Goal: Task Accomplishment & Management: Use online tool/utility

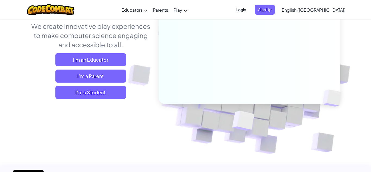
scroll to position [71, 0]
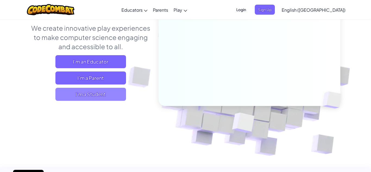
click at [102, 98] on span "I'm a Student" at bounding box center [90, 94] width 71 height 13
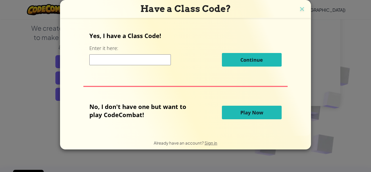
click at [231, 110] on button "Play Now" at bounding box center [252, 113] width 60 height 14
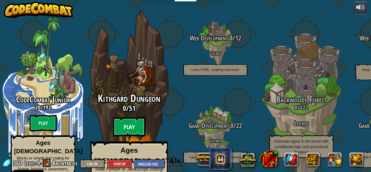
click at [134, 117] on btn "Play" at bounding box center [129, 127] width 33 height 20
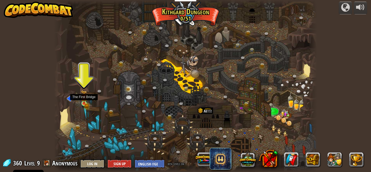
click at [83, 101] on img at bounding box center [84, 97] width 6 height 14
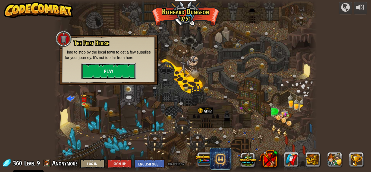
click at [107, 74] on button "Play" at bounding box center [108, 71] width 54 height 16
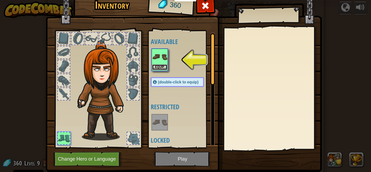
click at [156, 68] on button "Equip" at bounding box center [159, 67] width 15 height 6
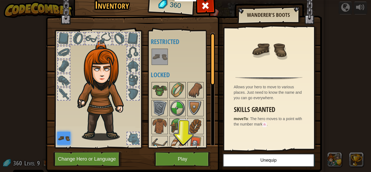
click at [66, 137] on img at bounding box center [63, 138] width 13 height 13
click at [63, 94] on div at bounding box center [64, 94] width 12 height 12
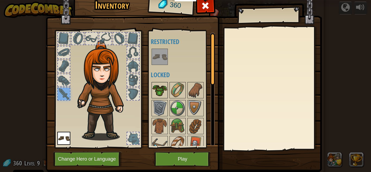
click at [162, 88] on img at bounding box center [159, 90] width 15 height 15
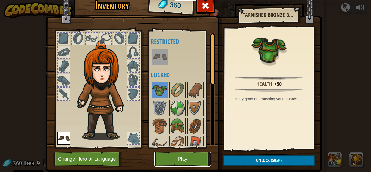
click at [190, 163] on button "Play" at bounding box center [182, 158] width 57 height 15
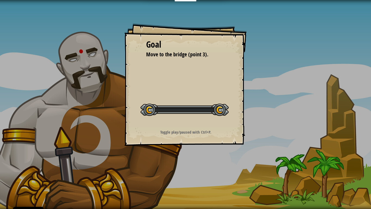
click at [187, 172] on div "Goal Move to the bridge (point 3). Start Level Error loading from server. Try r…" at bounding box center [185, 104] width 371 height 209
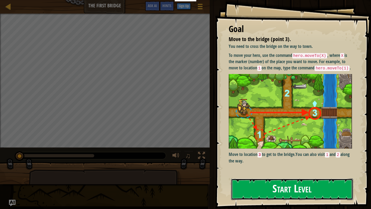
click at [277, 172] on button "Start Level" at bounding box center [292, 188] width 122 height 21
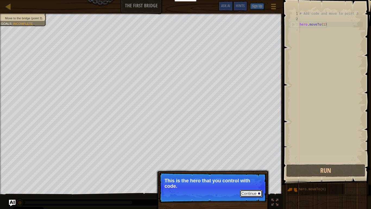
click at [247, 172] on button "Continue" at bounding box center [251, 193] width 23 height 7
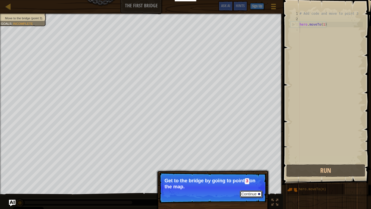
click at [245, 172] on button "Continue" at bounding box center [251, 193] width 23 height 7
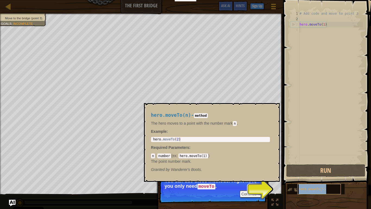
click at [305, 172] on div "hero.moveTo(n)" at bounding box center [318, 189] width 43 height 10
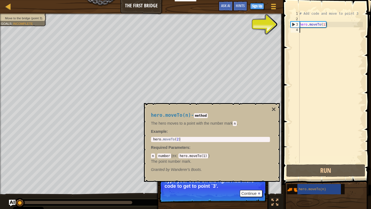
click at [314, 26] on div "# Add code and move to point 3 hero . moveTo ( 1 )" at bounding box center [330, 92] width 64 height 163
type textarea "hero.moveTo(1)"
click at [325, 25] on div "# Add code and move to point 3 hero . moveTo ( 1 )" at bounding box center [330, 92] width 64 height 163
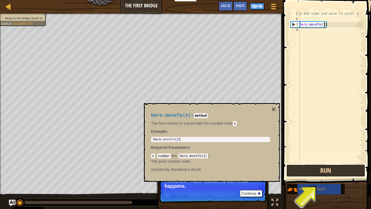
click at [319, 172] on button "Run" at bounding box center [325, 170] width 79 height 12
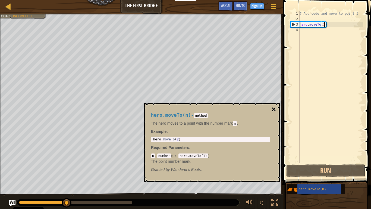
click at [275, 106] on button "×" at bounding box center [273, 109] width 4 height 8
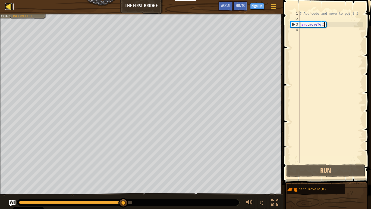
click at [5, 8] on div at bounding box center [8, 6] width 7 height 7
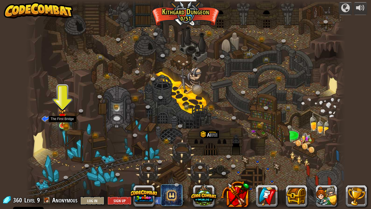
click at [59, 120] on img at bounding box center [62, 117] width 8 height 18
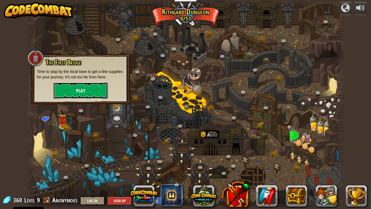
click at [69, 96] on button "Play" at bounding box center [80, 90] width 54 height 16
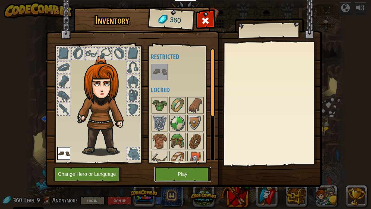
click at [178, 172] on button "Play" at bounding box center [182, 173] width 57 height 15
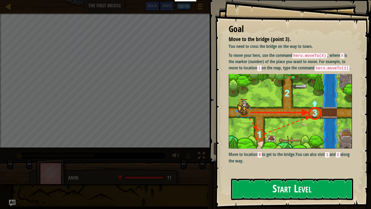
click at [275, 172] on button "Start Level" at bounding box center [292, 188] width 122 height 21
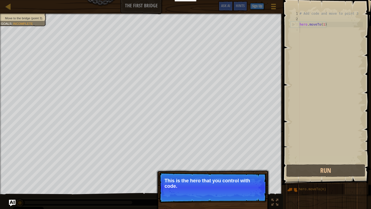
click at [274, 172] on div "Move to the bridge (point 3). Goals : Incomplete ♫ Anya 11 x: 5 y: 15 x: 10 y: …" at bounding box center [185, 111] width 371 height 195
click at [249, 172] on p "Continue This is the hero that you control with code." at bounding box center [213, 187] width 108 height 30
click at [250, 172] on button "Continue" at bounding box center [251, 193] width 23 height 7
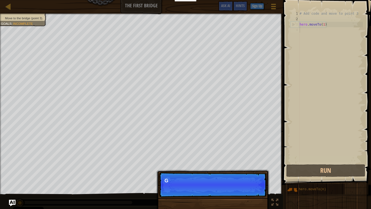
scroll to position [2, 0]
click at [249, 172] on p "Continue Get to the bridge by" at bounding box center [213, 184] width 108 height 25
click at [249, 172] on p "Continue Get to the bridge by going t" at bounding box center [213, 184] width 108 height 25
click at [249, 172] on p "Continue Get to the bridge by going to point" at bounding box center [213, 184] width 108 height 25
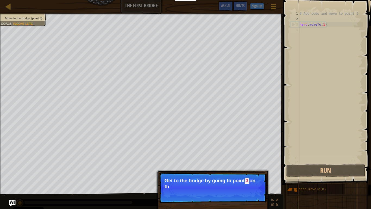
click at [249, 172] on p "Continue Get to the bridge by going to point 3 on th" at bounding box center [213, 187] width 108 height 31
click at [249, 172] on button "Continue" at bounding box center [251, 193] width 23 height 7
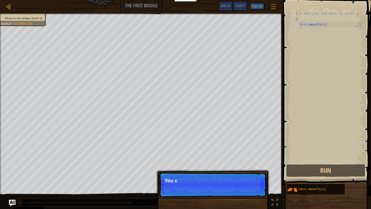
click at [249, 172] on p "Continue You c" at bounding box center [213, 184] width 108 height 25
click at [249, 172] on p "Continue You can use" at bounding box center [213, 184] width 108 height 25
click at [249, 172] on p "Continue You can use these" at bounding box center [213, 184] width 108 height 25
click at [249, 172] on p "Continue You can use these method" at bounding box center [213, 184] width 108 height 25
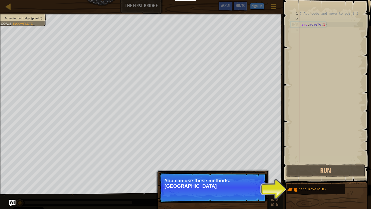
click at [249, 172] on p "Continue You can use these methods. [GEOGRAPHIC_DATA]" at bounding box center [213, 187] width 108 height 30
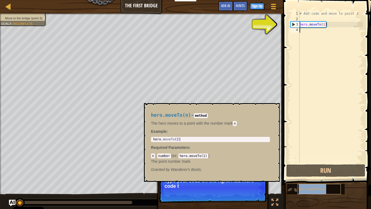
click at [317, 172] on span "hero.moveTo(n)" at bounding box center [312, 189] width 27 height 4
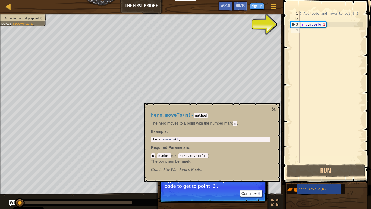
type textarea "hero.moveTo(2)"
click at [240, 140] on div "hero . moveTo ( 2 )" at bounding box center [210, 143] width 117 height 12
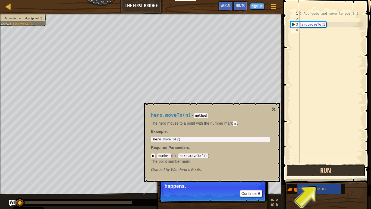
click at [313, 171] on button "Run" at bounding box center [325, 170] width 79 height 12
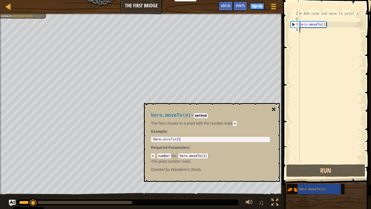
click at [272, 106] on button "×" at bounding box center [273, 109] width 4 height 8
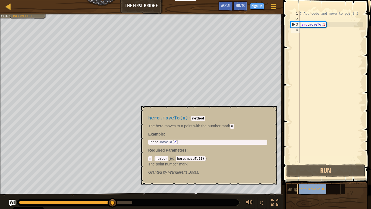
click at [306, 172] on div "hero.moveTo(n)" at bounding box center [318, 189] width 43 height 10
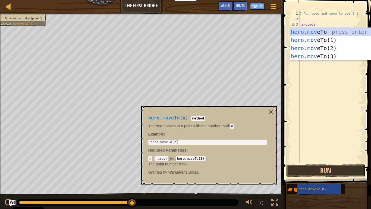
scroll to position [2, 2]
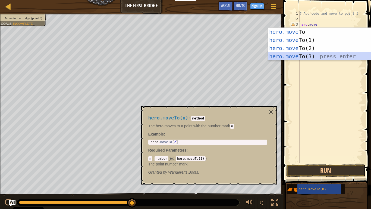
click at [306, 55] on div "hero.move To press enter hero.move To(1) press enter hero.move To(2) press ente…" at bounding box center [319, 52] width 103 height 49
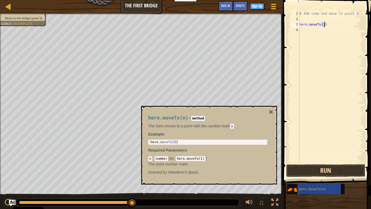
type textarea "hero.moveTo(3)"
click at [322, 165] on button "Run" at bounding box center [325, 170] width 79 height 12
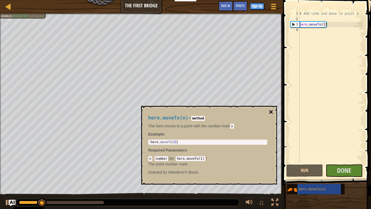
click at [273, 111] on button "×" at bounding box center [271, 112] width 4 height 8
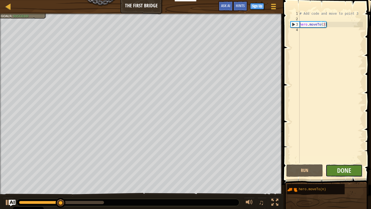
click at [331, 170] on button "Done" at bounding box center [344, 170] width 37 height 12
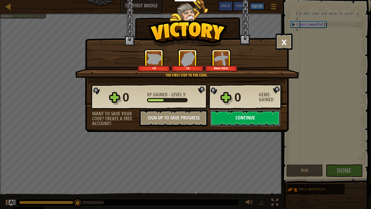
click at [257, 122] on button "Continue" at bounding box center [245, 118] width 70 height 16
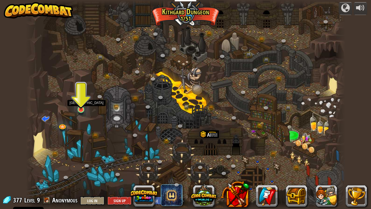
click at [79, 103] on img at bounding box center [81, 100] width 8 height 18
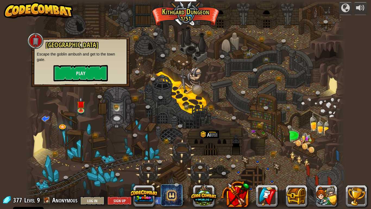
click at [57, 60] on p "Escape the goblin ambush and get to the town gate." at bounding box center [80, 56] width 87 height 11
click at [62, 66] on button "Play" at bounding box center [80, 73] width 54 height 16
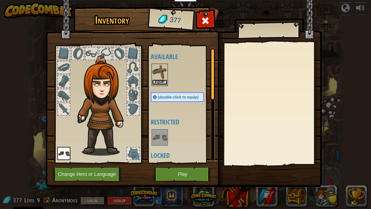
click at [161, 82] on button "Equip" at bounding box center [159, 82] width 15 height 6
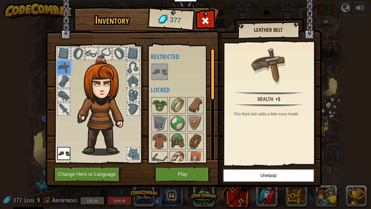
click at [64, 66] on img at bounding box center [63, 67] width 13 height 13
click at [198, 164] on img at bounding box center [184, 88] width 276 height 197
click at [198, 169] on button "Play" at bounding box center [182, 173] width 57 height 15
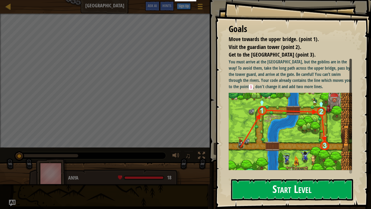
click at [289, 172] on button "Start Level" at bounding box center [292, 189] width 122 height 21
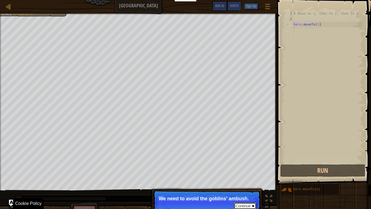
click at [247, 172] on button "Continue" at bounding box center [245, 205] width 23 height 7
click at [324, 26] on div "# Move to 1, then to 2, then to 3 hero . moveTo ( 1 )" at bounding box center [327, 92] width 70 height 163
type textarea "hero.moveTo(1)"
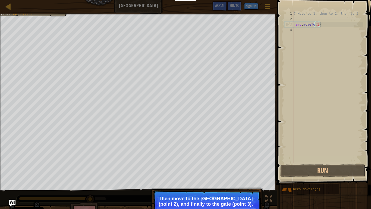
click at [324, 26] on div "# Move to 1, then to 2, then to 3 hero . moveTo ( 1 )" at bounding box center [327, 92] width 70 height 163
click at [332, 23] on div "# Move to 1, then to 2, then to 3 hero . moveTo ( 1 )" at bounding box center [327, 92] width 70 height 163
click at [330, 28] on div "# Move to 1, then to 2, then to 3 hero . moveTo ( 1 )" at bounding box center [327, 92] width 70 height 163
click at [324, 27] on div "# Move to 1, then to 2, then to 3 hero . moveTo ( 1 )" at bounding box center [327, 92] width 70 height 163
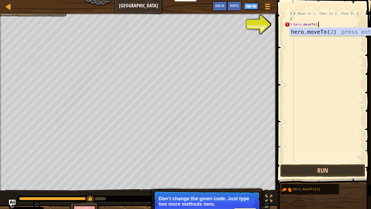
scroll to position [2, 3]
click at [322, 28] on div "hero.moveTo( 2 ) press enter" at bounding box center [341, 40] width 103 height 24
type textarea "hero.moveTo(2)"
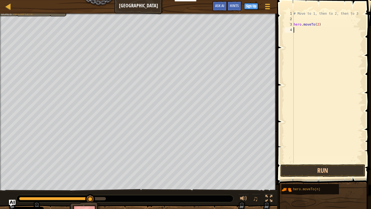
click at [312, 34] on div "# Move to 1, then to 2, then to 3 hero . moveTo ( 2 )" at bounding box center [327, 92] width 70 height 163
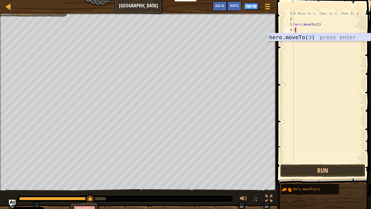
click at [348, 38] on div "hero.moveTo( 3 ) press enter" at bounding box center [319, 45] width 103 height 24
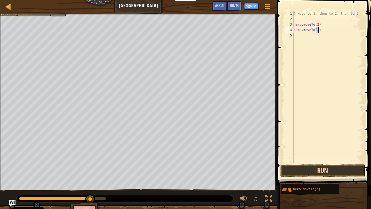
type textarea "hero.moveTo(3)"
click at [327, 165] on button "Run" at bounding box center [322, 170] width 85 height 12
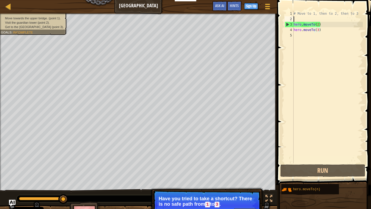
click at [295, 19] on div "# Move to 1, then to 2, then to 3 hero . moveTo ( 2 ) hero . moveTo ( 3 )" at bounding box center [327, 92] width 70 height 163
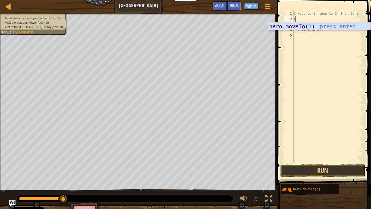
click at [333, 28] on div "hero.moveTo( 1 ) press enter" at bounding box center [319, 34] width 103 height 24
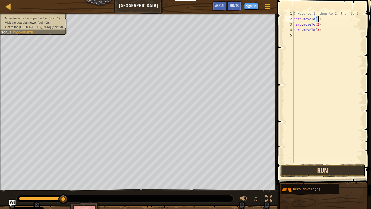
type textarea "hero.moveTo(1)"
click at [302, 165] on button "Run" at bounding box center [322, 170] width 85 height 12
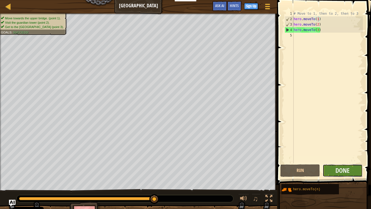
click at [331, 169] on button "Done" at bounding box center [343, 170] width 40 height 12
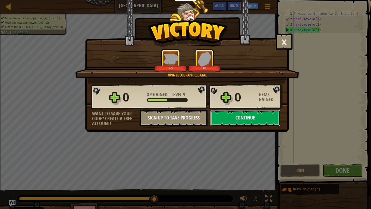
click at [228, 118] on button "Continue" at bounding box center [245, 118] width 70 height 16
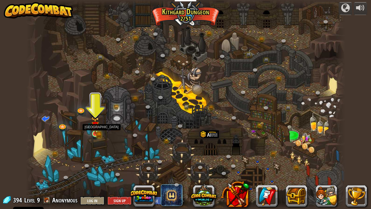
click at [98, 128] on img at bounding box center [95, 125] width 8 height 18
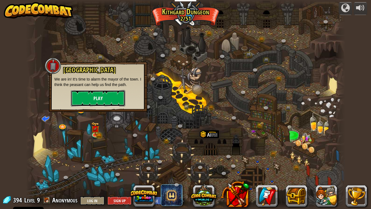
click at [93, 101] on button "Play" at bounding box center [98, 98] width 54 height 16
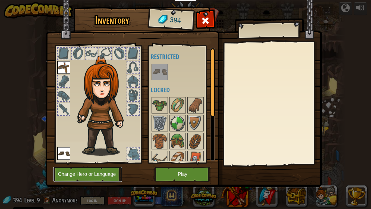
click at [89, 172] on button "Change Hero or Language" at bounding box center [87, 173] width 69 height 15
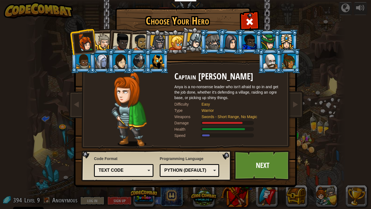
click at [143, 36] on div at bounding box center [140, 42] width 17 height 17
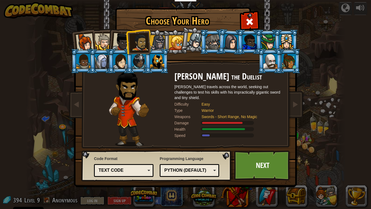
click at [99, 40] on div at bounding box center [103, 41] width 17 height 17
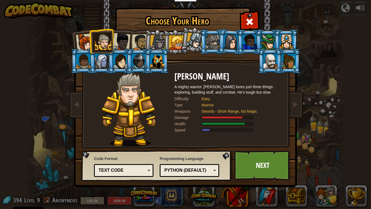
click at [196, 39] on div at bounding box center [195, 41] width 16 height 16
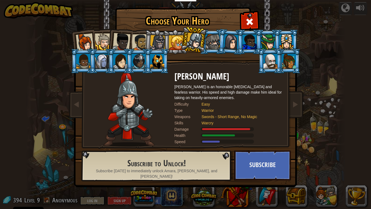
click at [196, 39] on div at bounding box center [195, 41] width 16 height 16
click at [136, 41] on div at bounding box center [140, 42] width 17 height 17
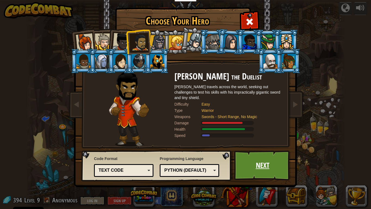
click at [250, 172] on link "Next" at bounding box center [262, 165] width 57 height 30
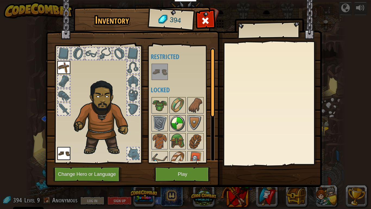
click at [175, 124] on img at bounding box center [177, 122] width 15 height 15
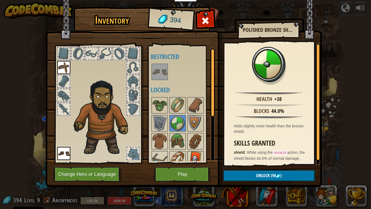
click at [200, 157] on img at bounding box center [195, 158] width 15 height 15
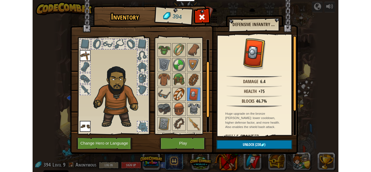
scroll to position [23, 0]
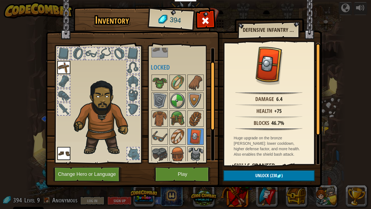
click at [198, 156] on img at bounding box center [195, 154] width 15 height 15
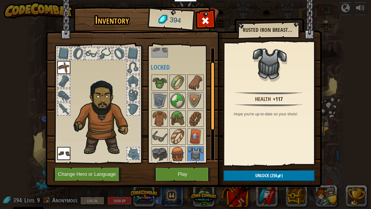
click at [235, 172] on img at bounding box center [184, 88] width 276 height 197
click at [234, 172] on button "Unlock (250 )" at bounding box center [268, 175] width 91 height 11
click at [234, 172] on button "Confirm" at bounding box center [268, 175] width 91 height 11
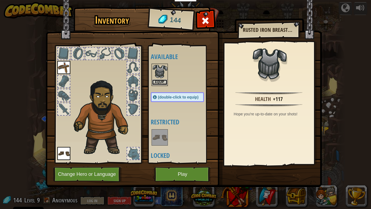
click at [158, 81] on button "Equip" at bounding box center [159, 82] width 15 height 6
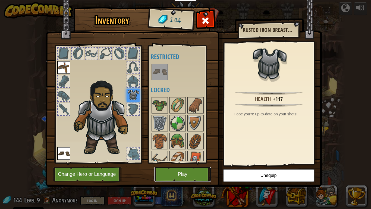
click at [184, 172] on button "Play" at bounding box center [182, 173] width 57 height 15
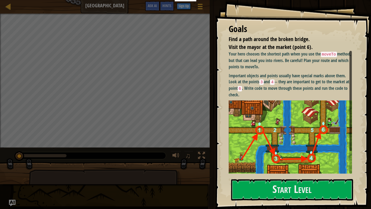
click at [278, 170] on img at bounding box center [290, 138] width 123 height 77
